Goal: Navigation & Orientation: Understand site structure

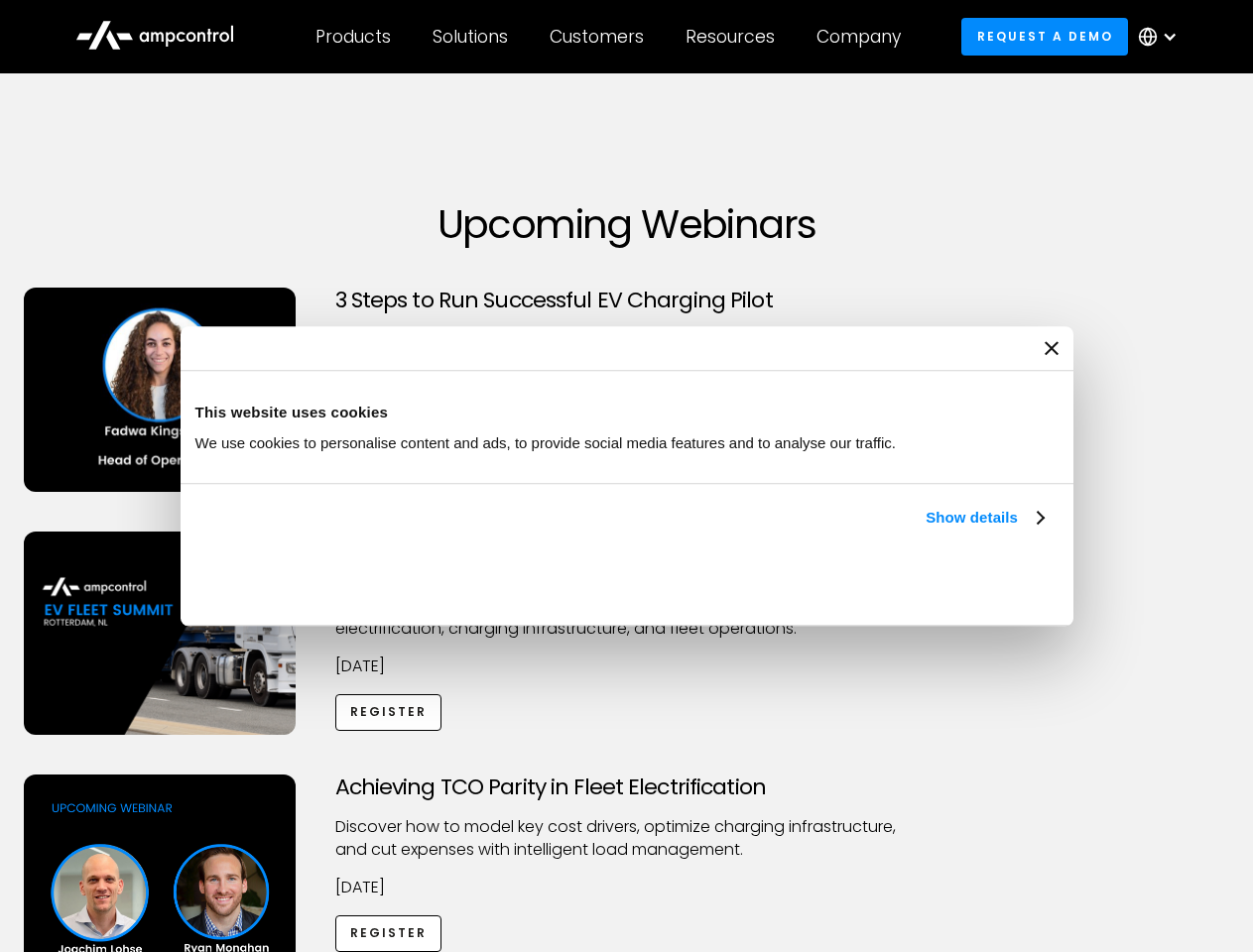
click at [926, 530] on link "Show details" at bounding box center [983, 518] width 117 height 24
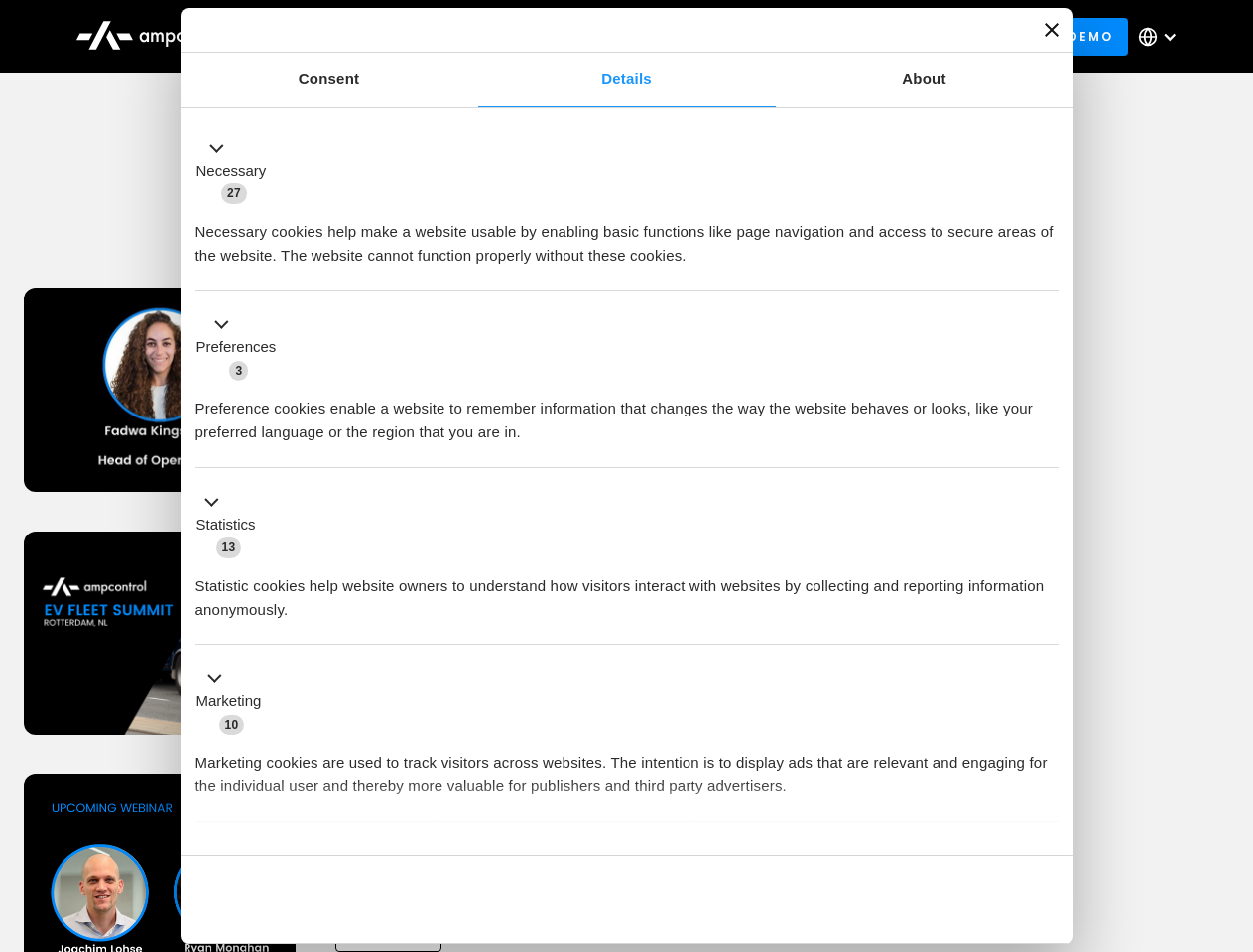
click at [1046, 267] on div "Necessary cookies help make a website usable by enabling basic functions like p…" at bounding box center [627, 237] width 864 height 63
click at [1232, 799] on div "Achieving TCO Parity in Fleet Electrification Discover how to model key cost dr…" at bounding box center [627, 930] width 1247 height 311
click at [610, 37] on div "Customers" at bounding box center [597, 37] width 94 height 22
click at [352, 37] on div "Products" at bounding box center [353, 37] width 76 height 22
click at [471, 37] on div "Solutions" at bounding box center [470, 37] width 76 height 22
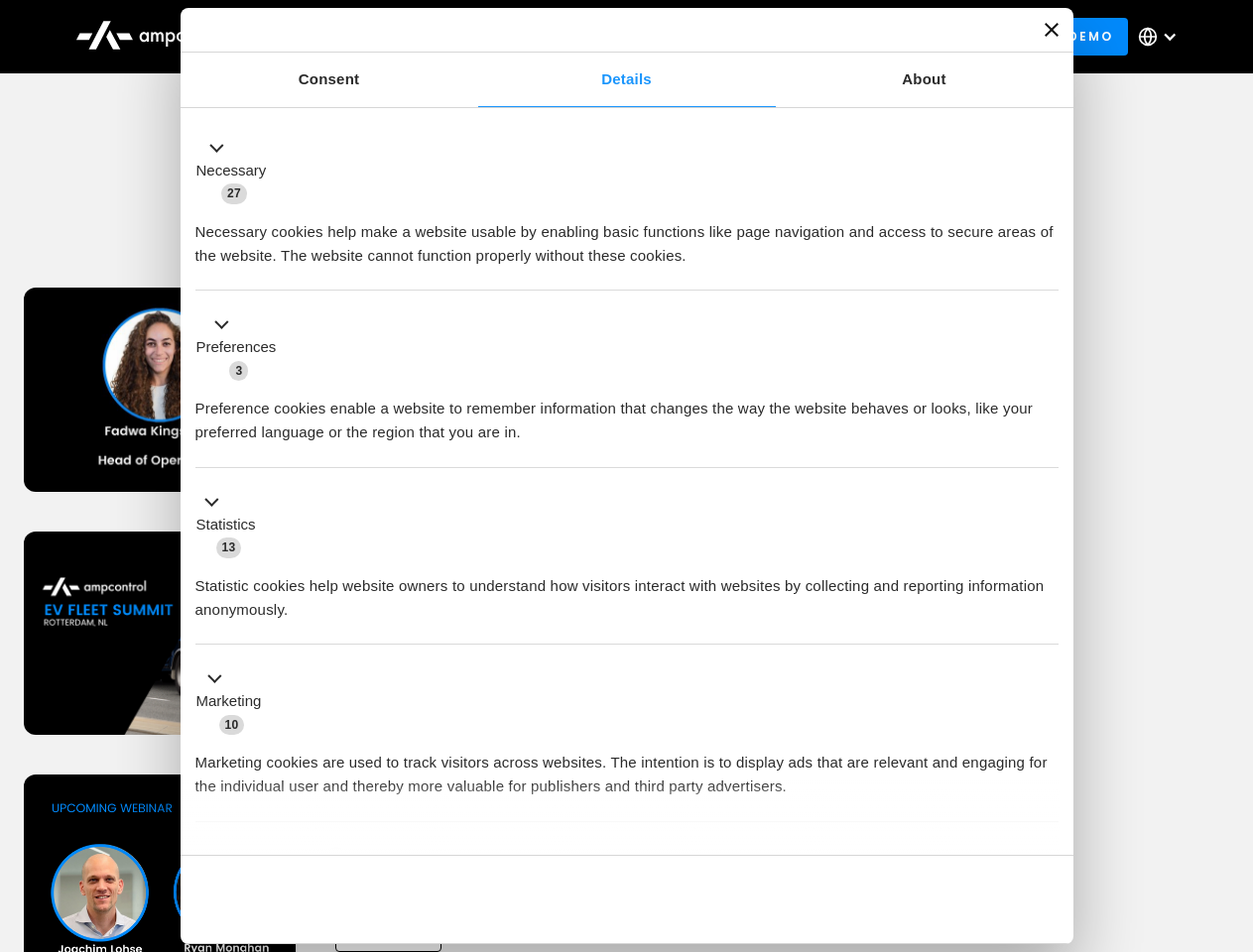
click at [600, 37] on div "Customers" at bounding box center [597, 37] width 94 height 22
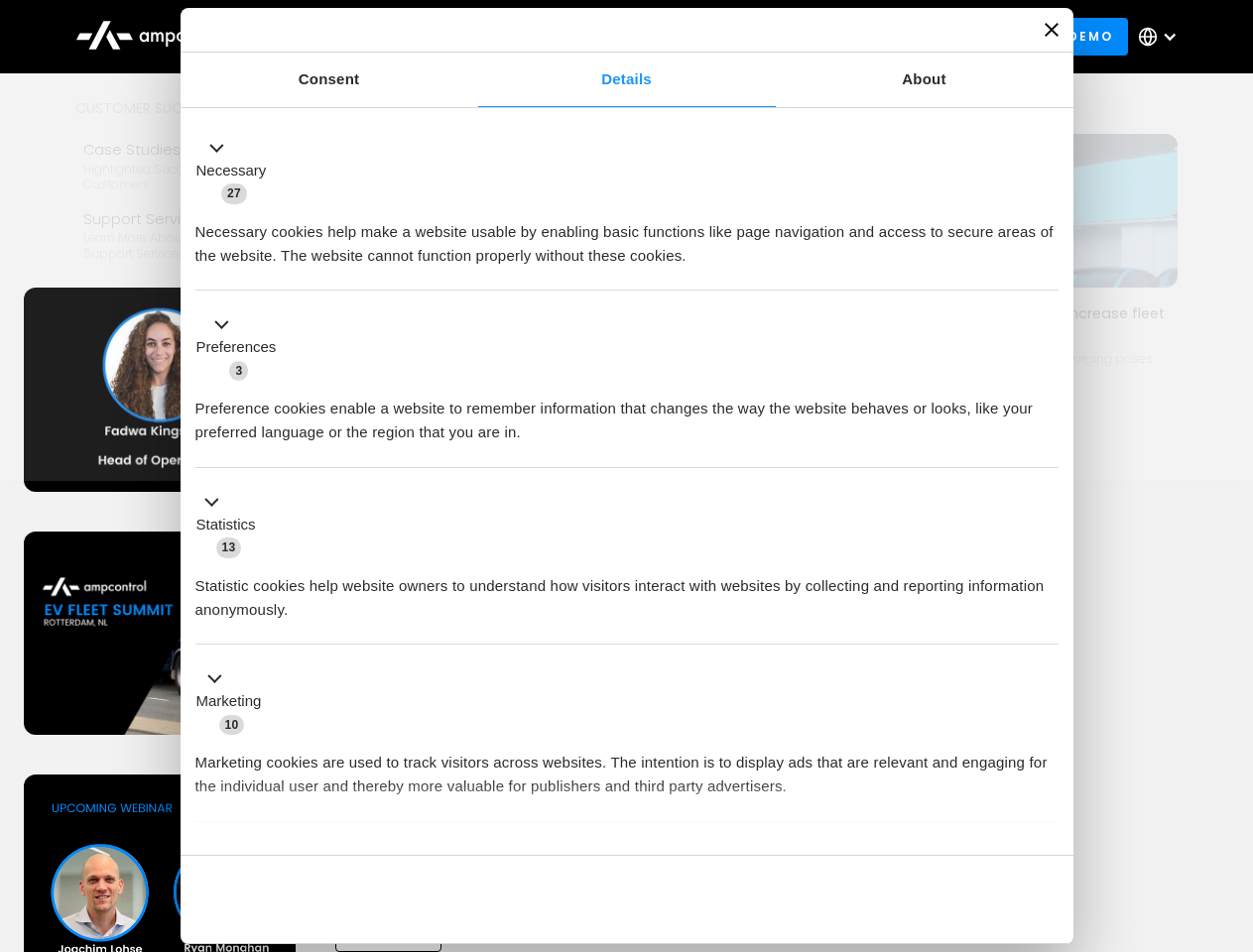
click at [735, 37] on div "Resources" at bounding box center [730, 37] width 89 height 22
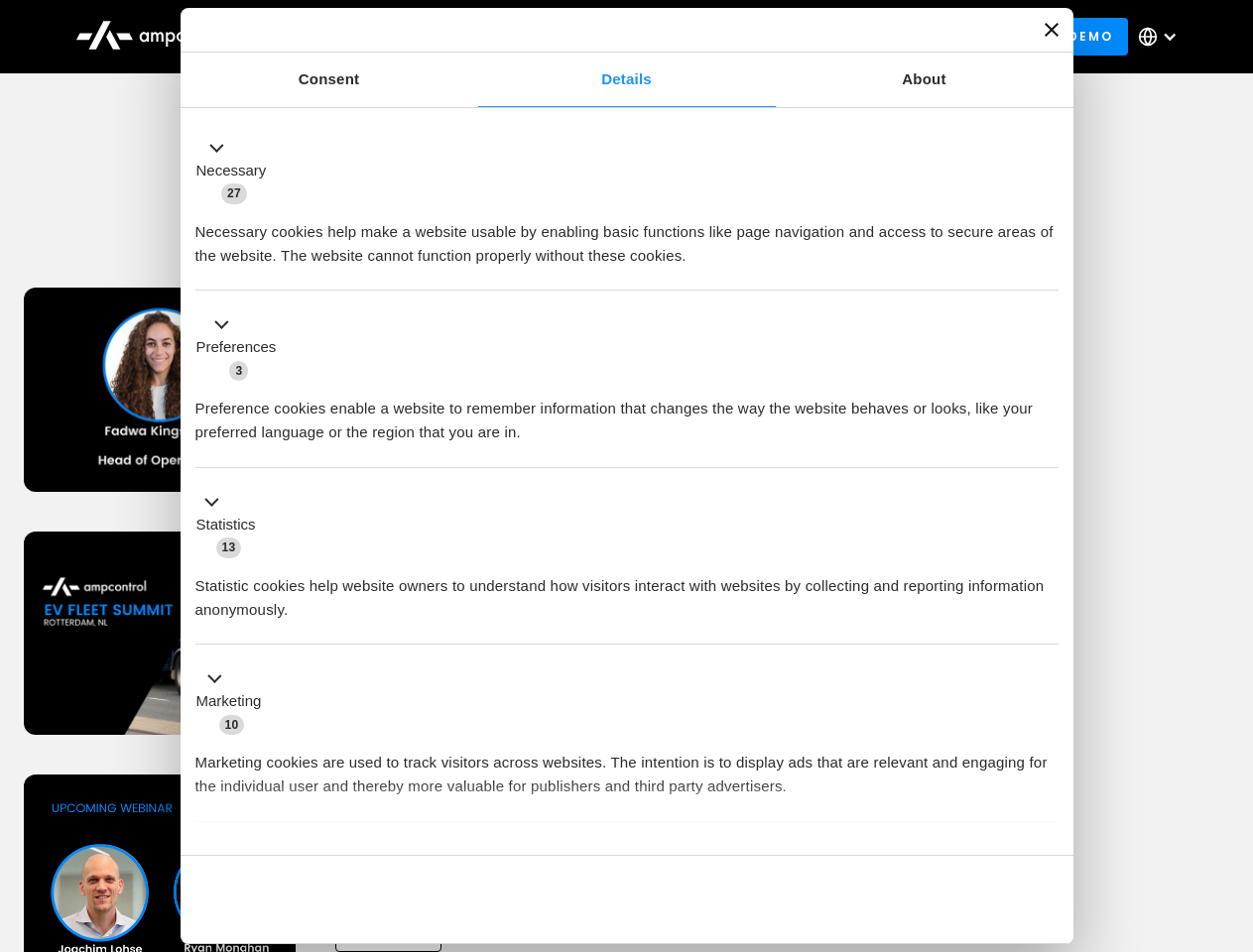
click at [866, 37] on div "Company" at bounding box center [859, 37] width 84 height 22
click at [1163, 37] on div at bounding box center [1170, 37] width 16 height 16
